Goal: Find specific page/section: Find specific page/section

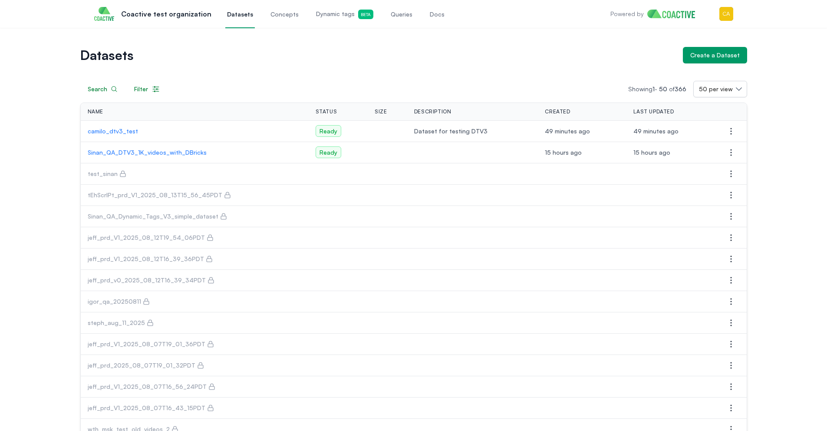
click at [316, 15] on span "Dynamic tags Beta" at bounding box center [344, 15] width 57 height 10
click at [109, 132] on p "camilo_dtv3_test" at bounding box center [195, 131] width 214 height 9
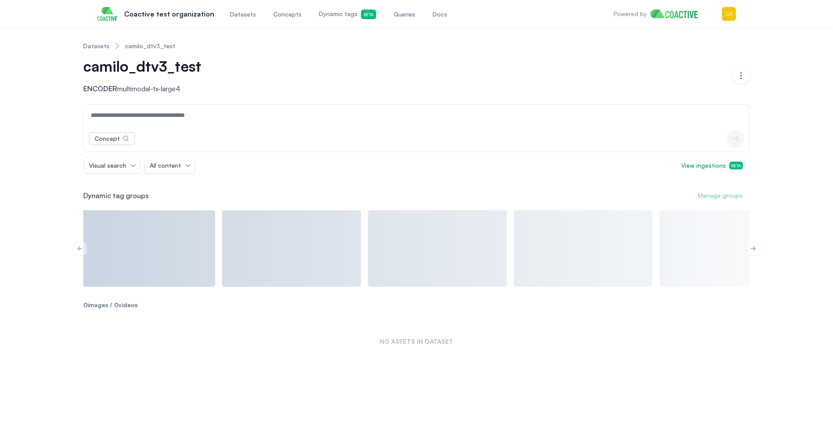
click at [401, 10] on span "Queries" at bounding box center [405, 14] width 22 height 9
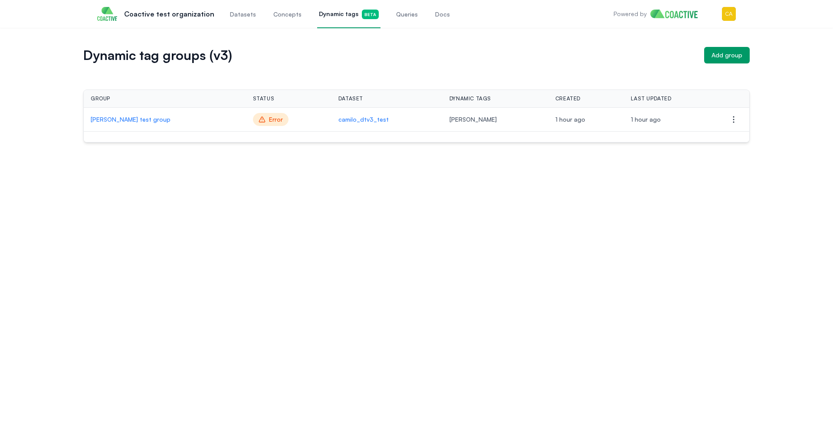
click at [284, 67] on div "Group Status Dataset Dynamic tags Created Last updated Actions [PERSON_NAME] te…" at bounding box center [416, 102] width 667 height 79
